Goal: Obtain resource: Obtain resource

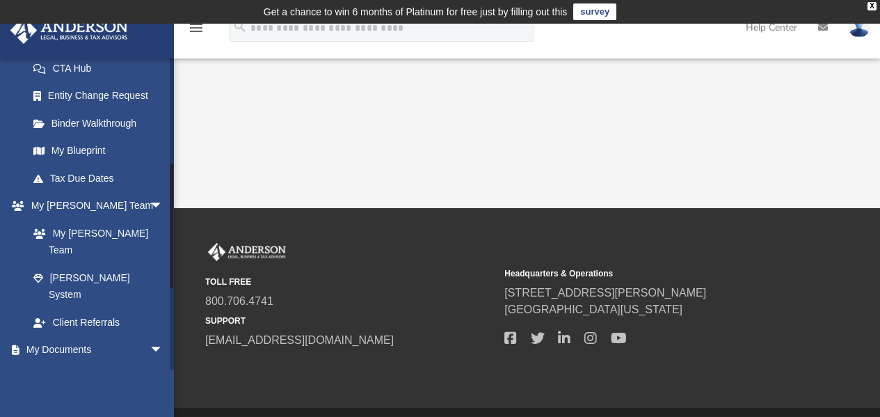
scroll to position [278, 0]
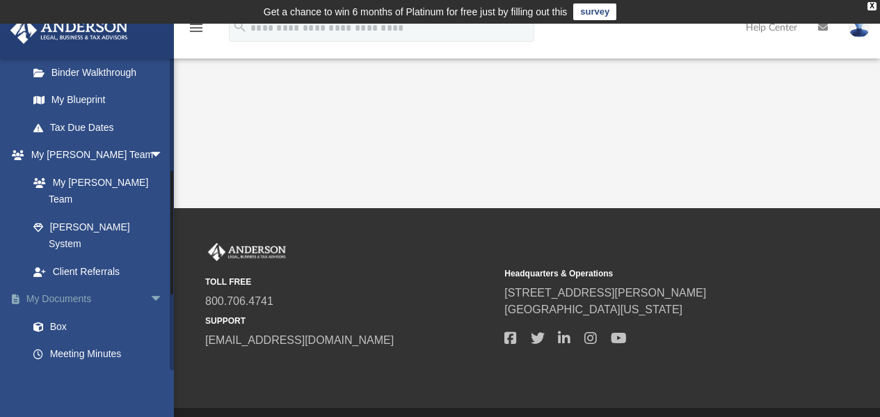
click at [78, 285] on link "My Documents arrow_drop_down" at bounding box center [97, 299] width 175 height 28
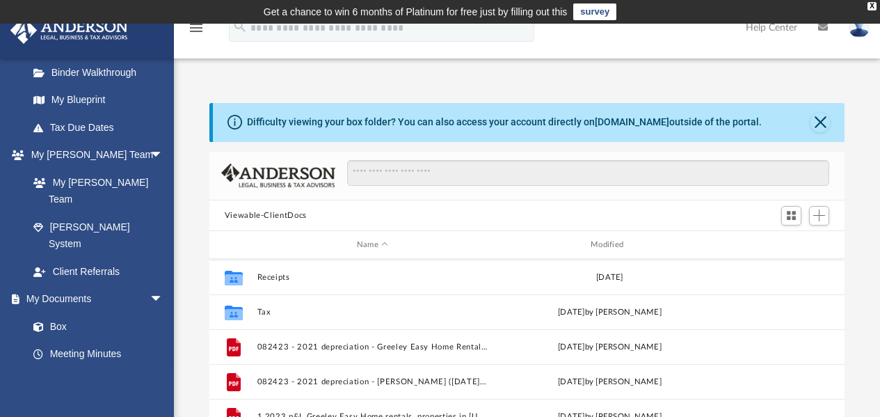
scroll to position [209, 0]
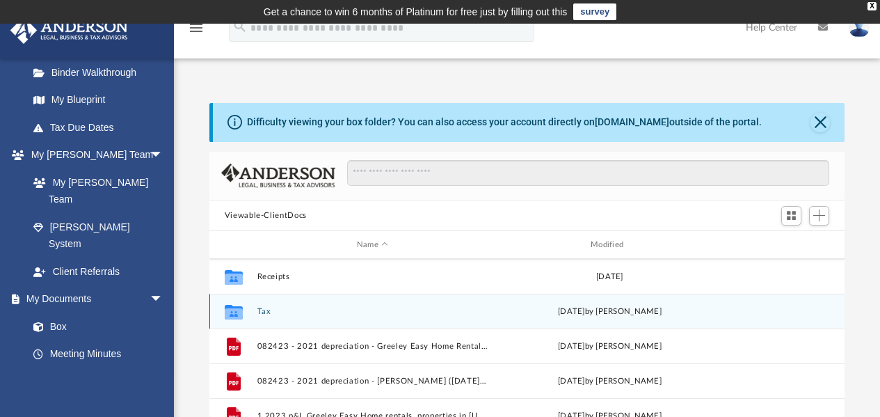
click at [260, 312] on button "Tax" at bounding box center [372, 311] width 231 height 9
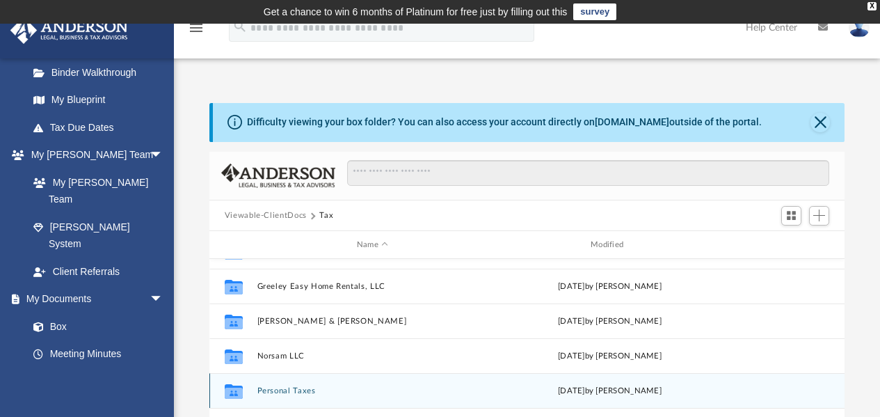
scroll to position [0, 0]
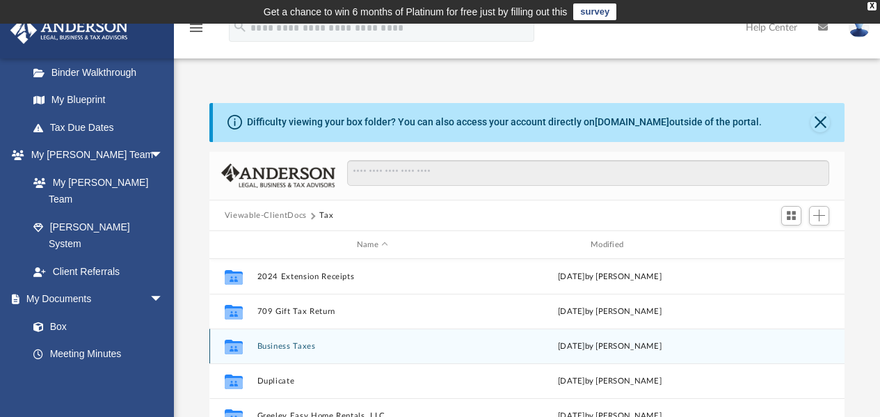
click at [301, 348] on button "Business Taxes" at bounding box center [372, 345] width 231 height 9
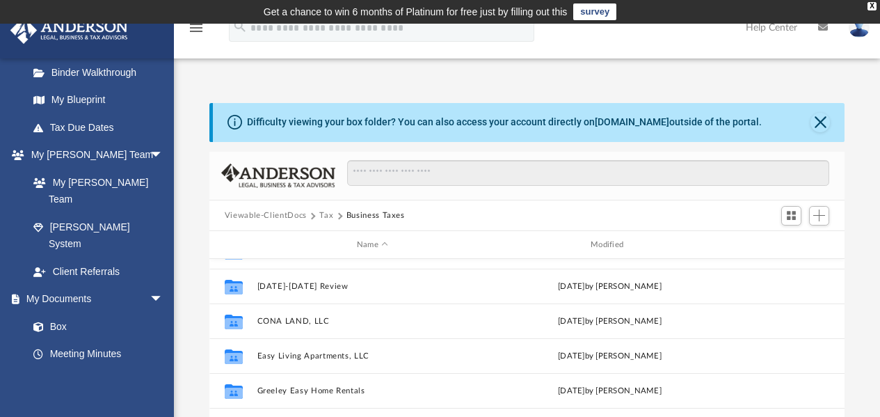
click at [270, 216] on button "Viewable-ClientDocs" at bounding box center [266, 215] width 82 height 13
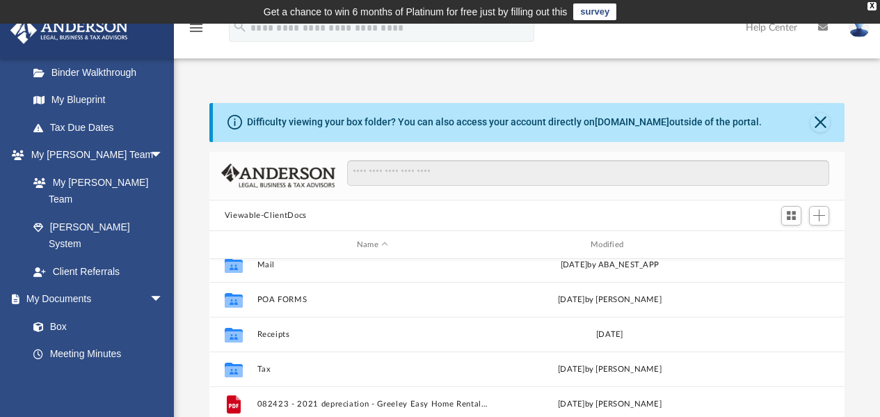
scroll to position [139, 0]
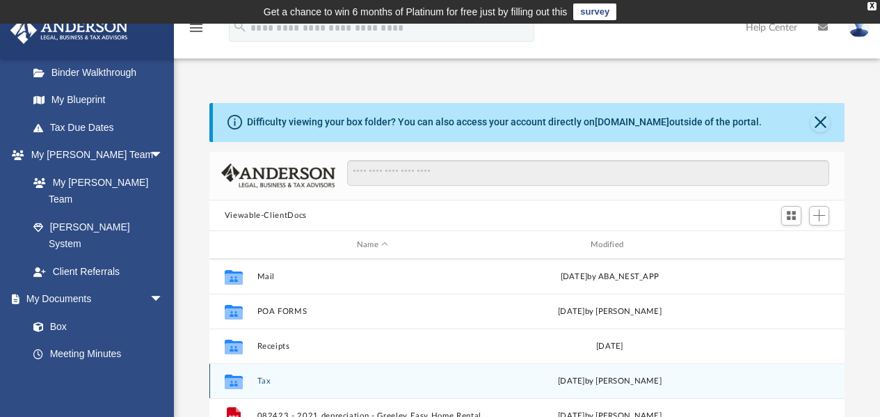
click at [263, 382] on button "Tax" at bounding box center [372, 380] width 231 height 9
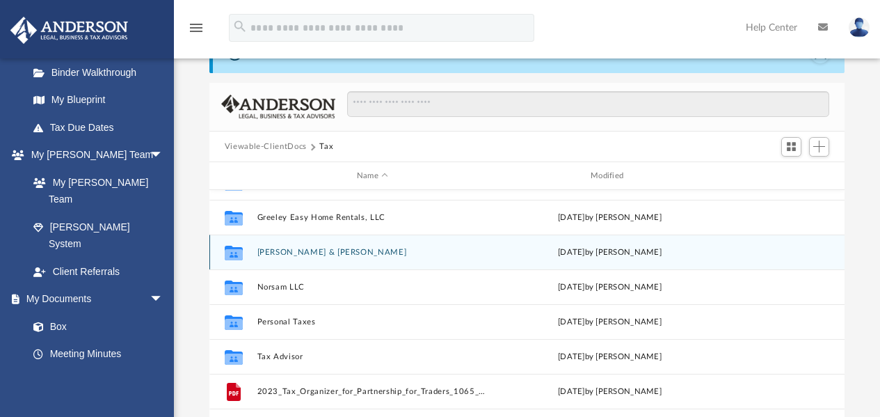
scroll to position [70, 0]
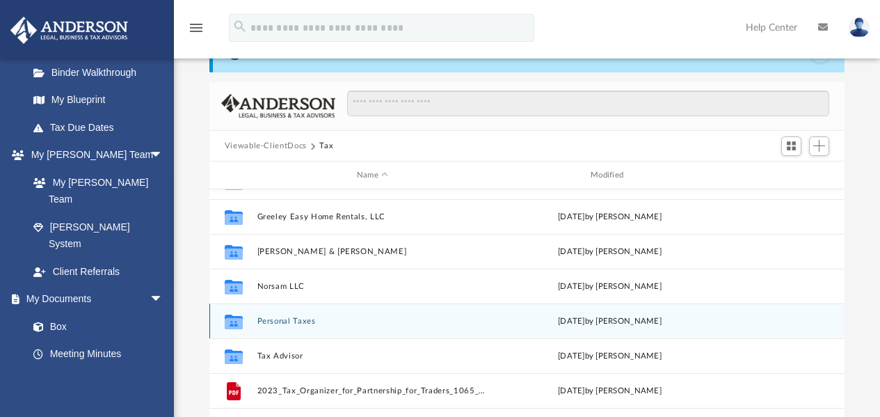
click at [298, 319] on button "Personal Taxes" at bounding box center [372, 320] width 231 height 9
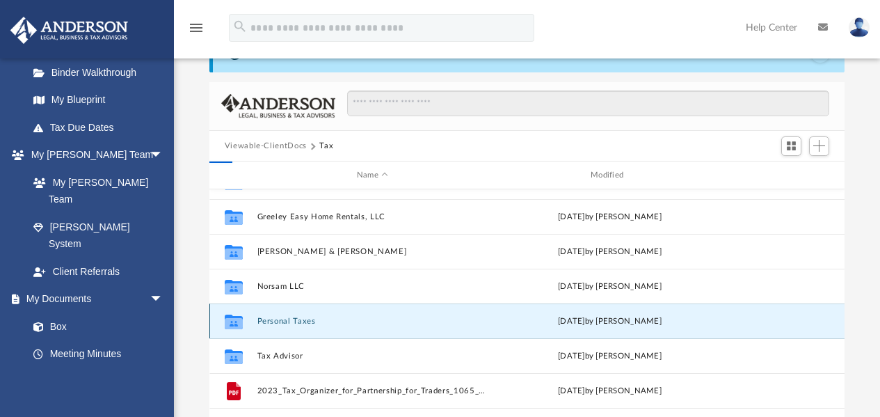
scroll to position [0, 0]
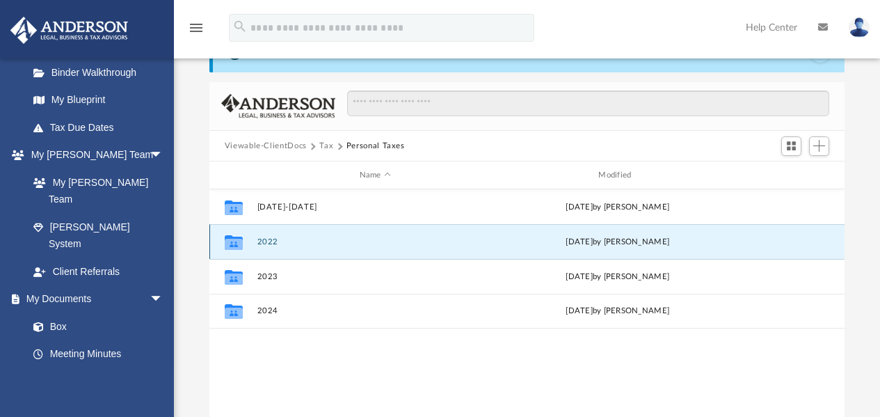
click at [264, 241] on button "2022" at bounding box center [375, 241] width 236 height 9
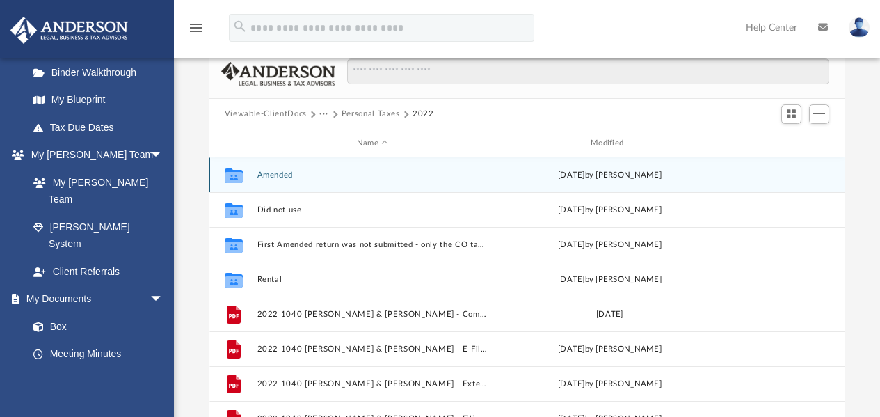
scroll to position [70, 0]
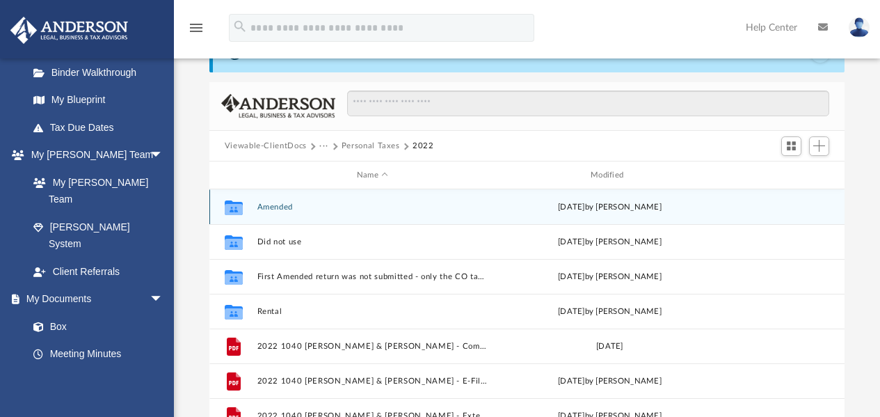
click at [291, 207] on button "Amended" at bounding box center [372, 206] width 231 height 9
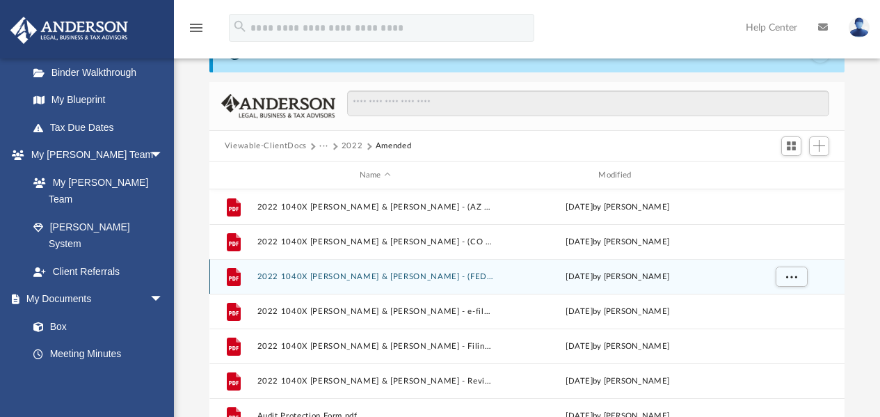
click at [331, 277] on button "2022 1040X [PERSON_NAME] & [PERSON_NAME] - (FEDERAL) Print, Sign, & Mail.pdf" at bounding box center [375, 276] width 236 height 9
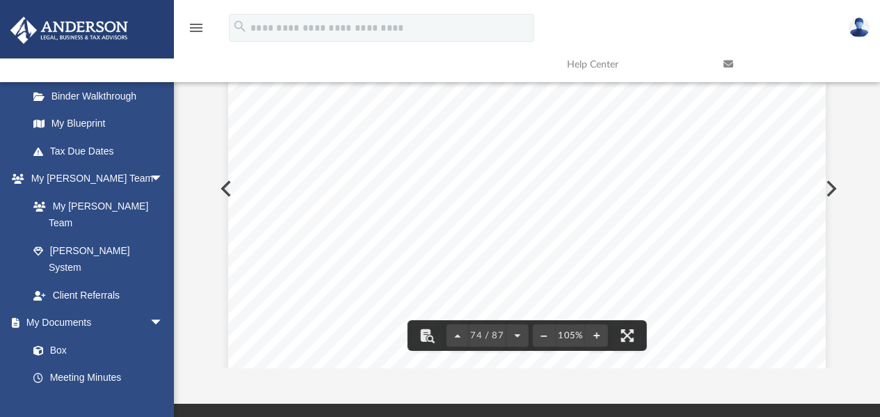
scroll to position [49791, 0]
